Goal: Find specific page/section: Find specific page/section

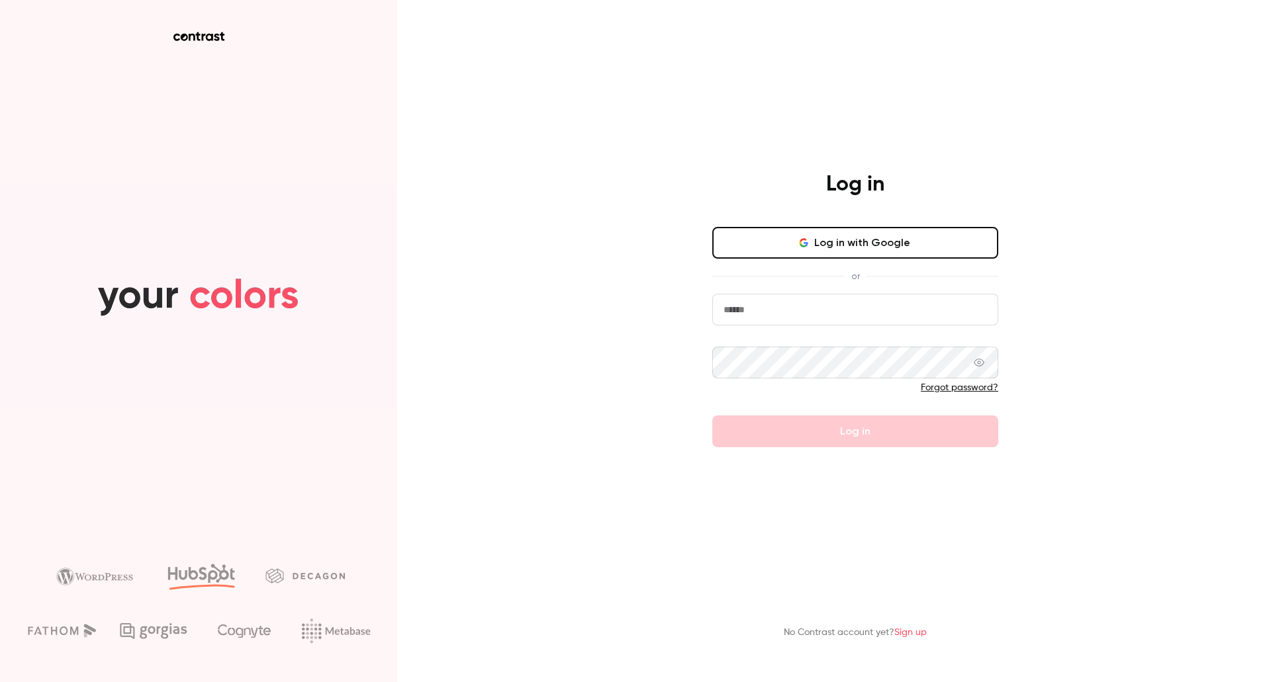
type input "**********"
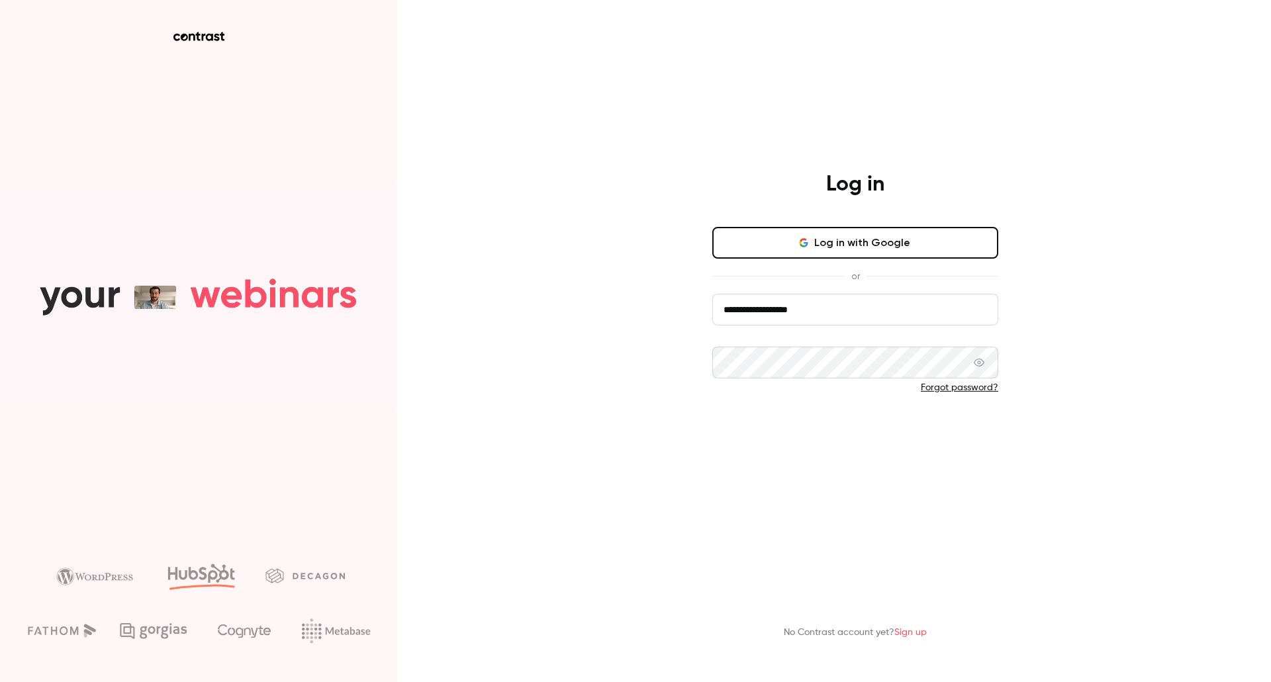
click at [843, 435] on form "**********" at bounding box center [855, 371] width 286 height 154
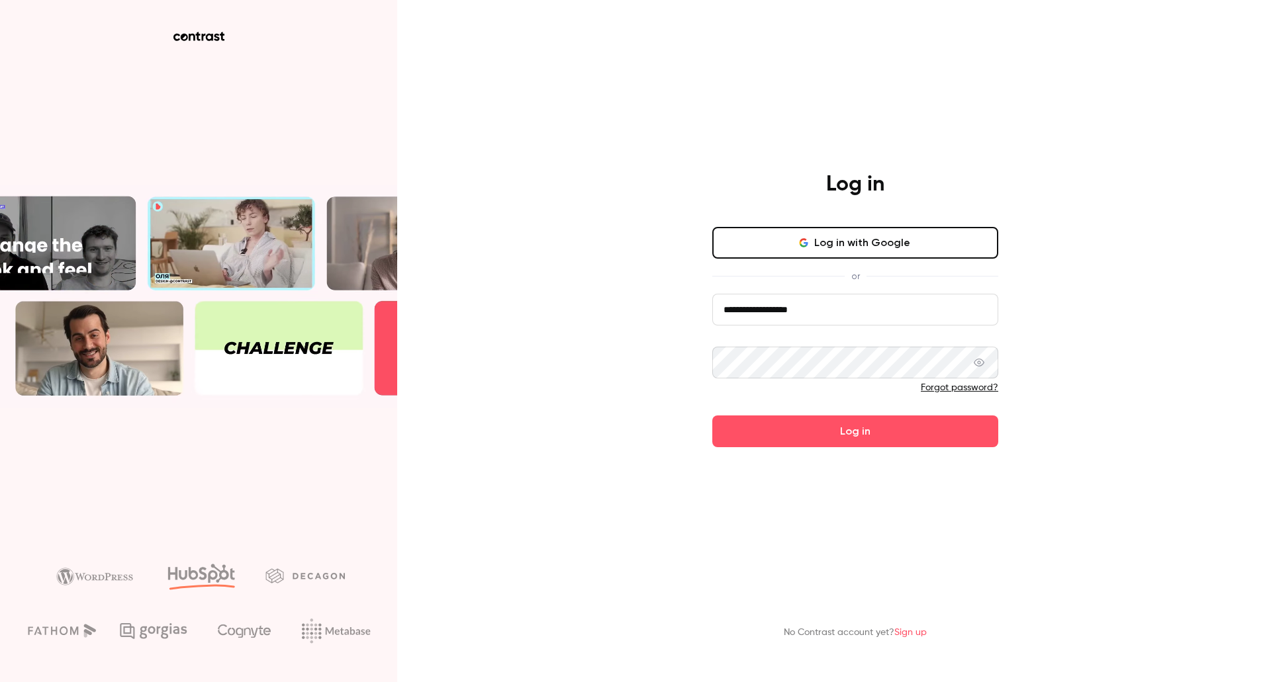
click at [980, 361] on icon at bounding box center [979, 362] width 11 height 11
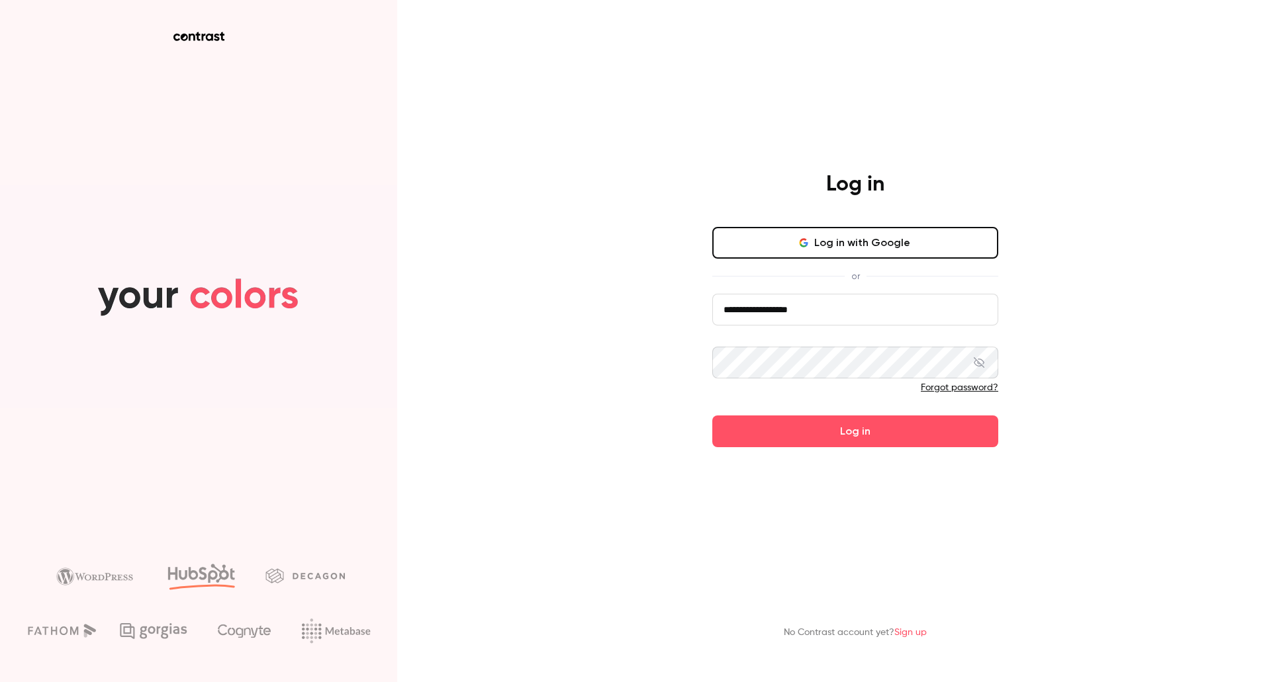
click at [980, 361] on icon at bounding box center [979, 362] width 11 height 11
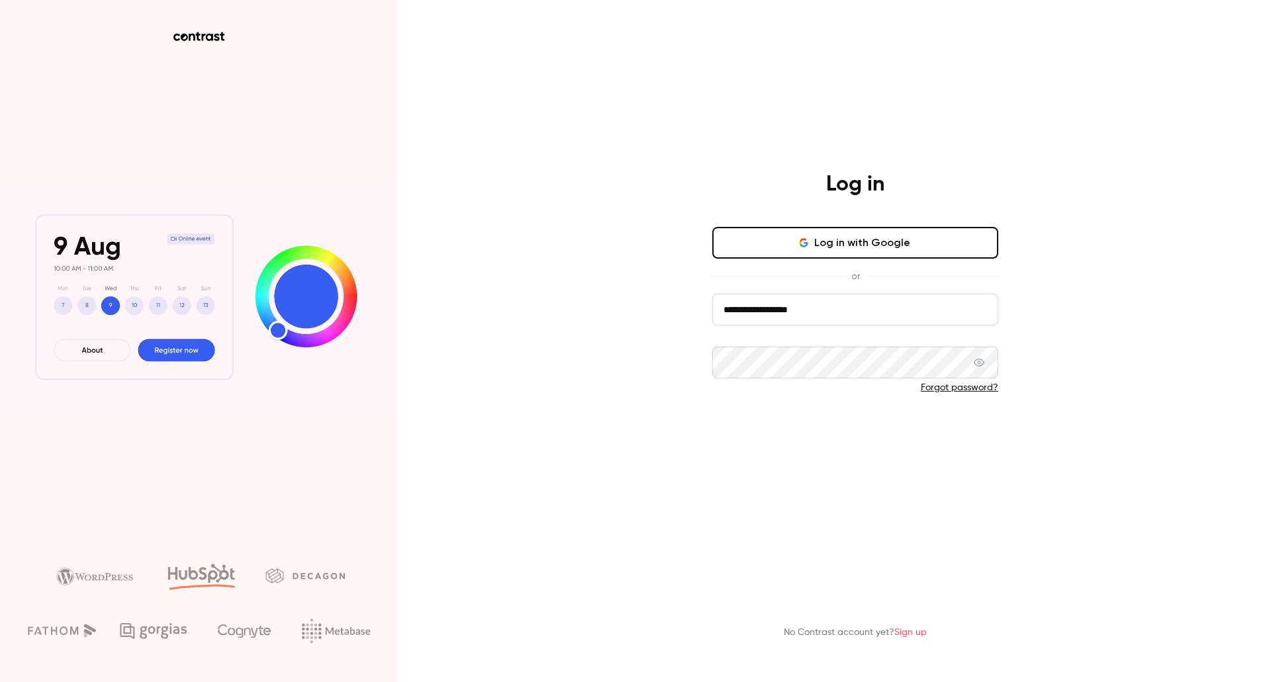
click at [846, 421] on button "Log in" at bounding box center [855, 432] width 286 height 32
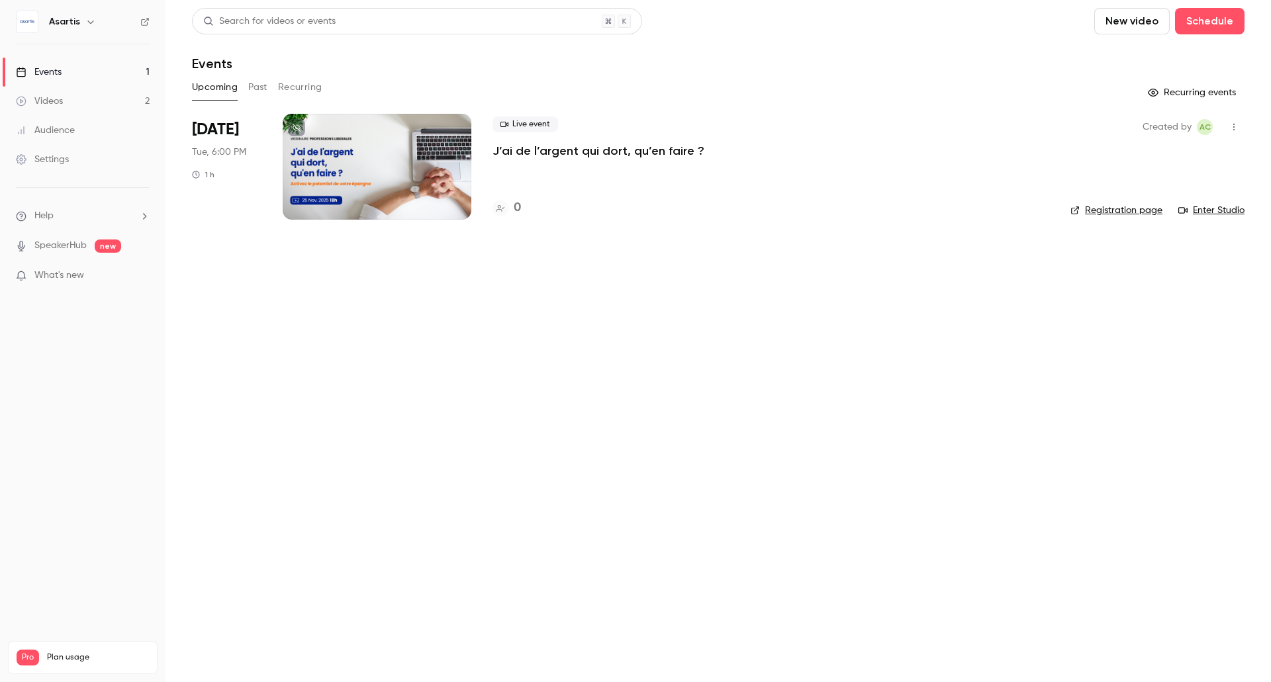
click at [541, 154] on p "J’ai de l’argent qui dort, qu’en faire ?" at bounding box center [598, 151] width 212 height 16
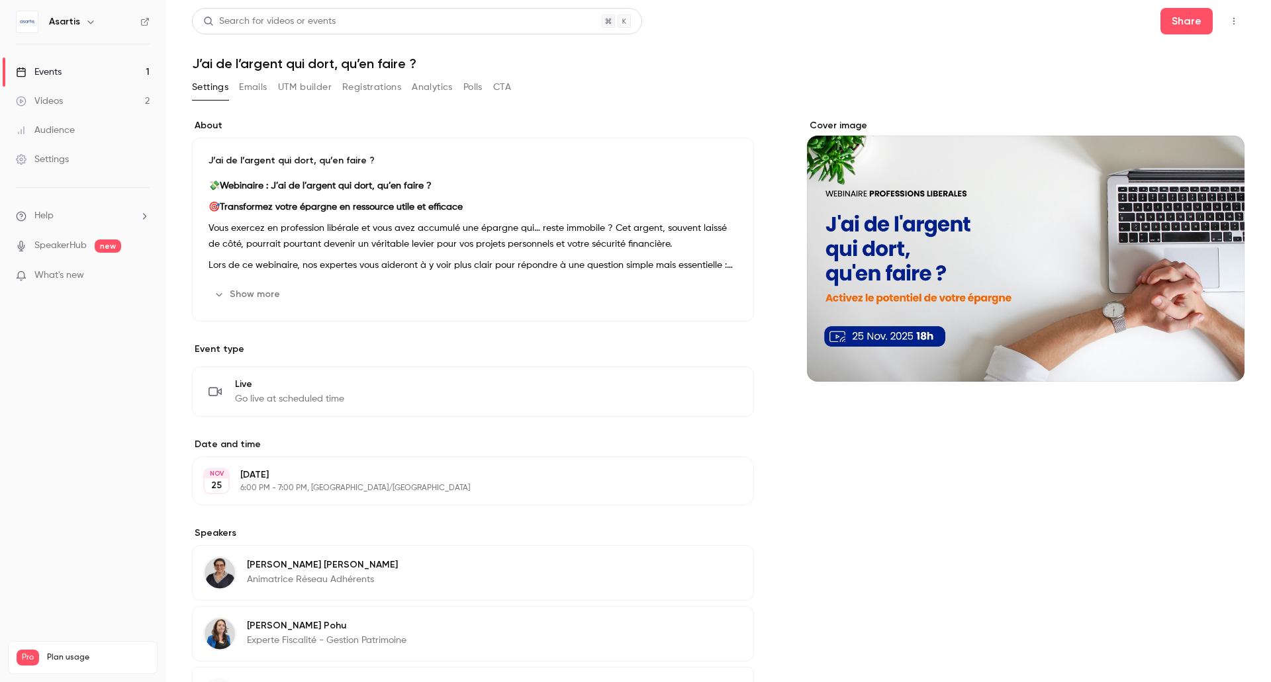
click at [248, 290] on button "Show more" at bounding box center [247, 294] width 79 height 21
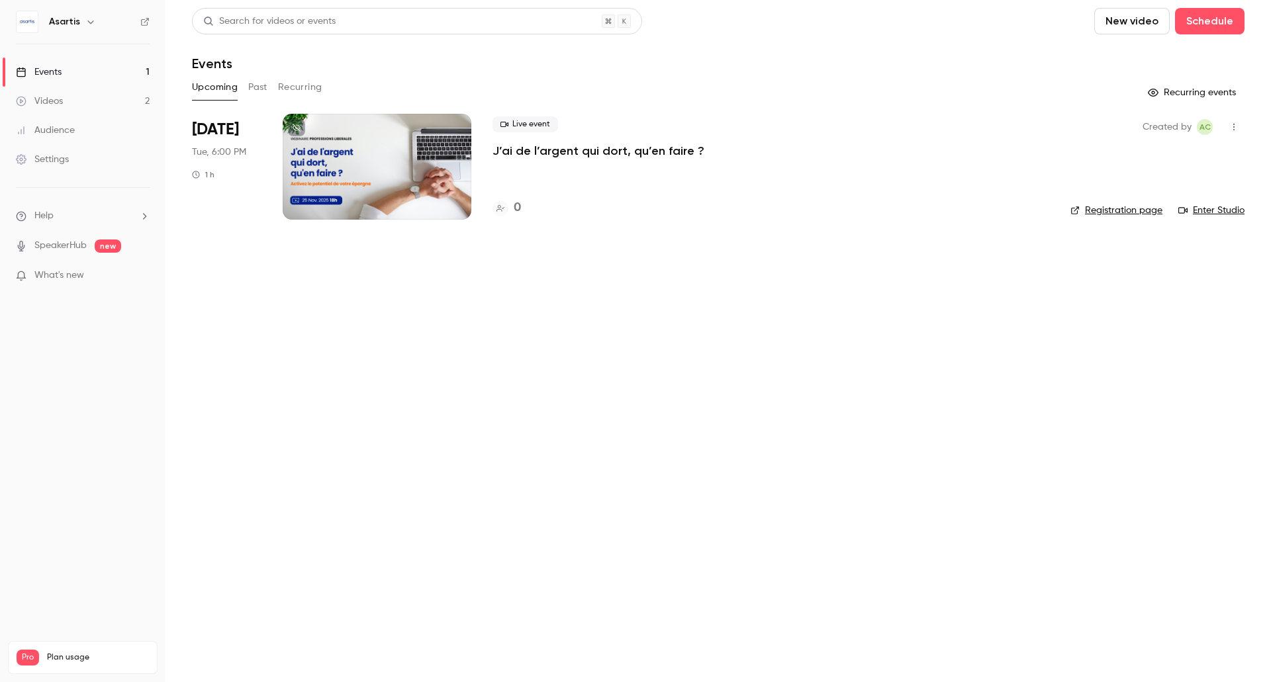
click at [601, 195] on div "Live event J’ai de l’argent qui dort, qu’en faire ? 0" at bounding box center [770, 167] width 557 height 106
click at [1077, 210] on icon at bounding box center [1074, 210] width 9 height 9
click at [253, 93] on button "Past" at bounding box center [257, 87] width 19 height 21
click at [229, 89] on button "Upcoming" at bounding box center [215, 87] width 46 height 21
click at [1120, 217] on link "Registration page" at bounding box center [1116, 210] width 92 height 13
